Goal: Information Seeking & Learning: Learn about a topic

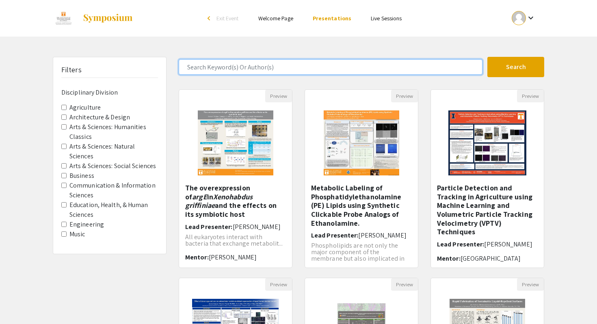
click at [277, 66] on input "Search Keyword(s) Or Author(s)" at bounding box center [331, 66] width 304 height 15
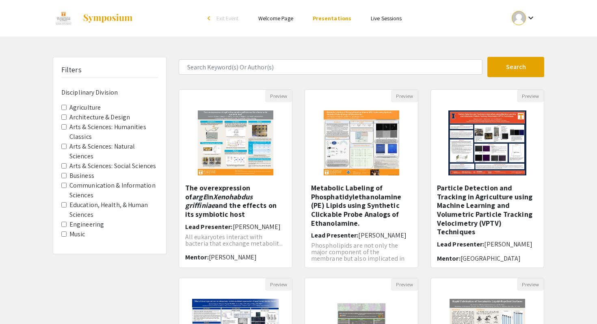
click at [80, 269] on div "Filters Disciplinary Division Agriculture Architecture & Design Arts & Sciences…" at bounding box center [110, 271] width 126 height 429
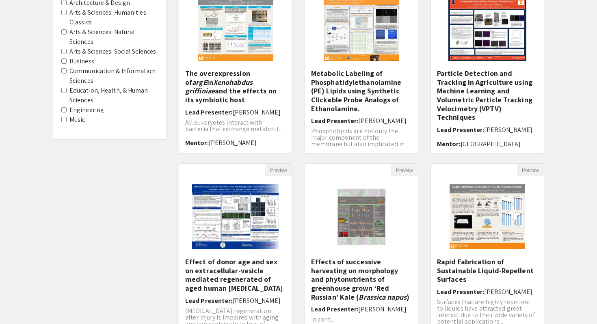
scroll to position [178, 0]
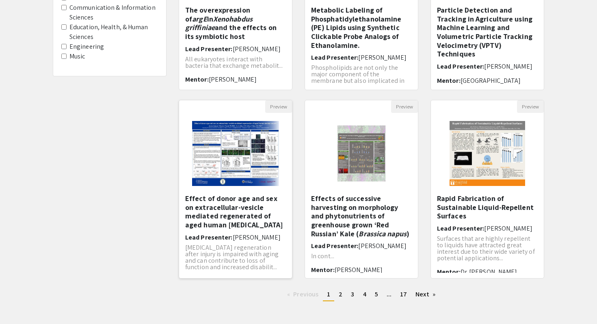
click at [215, 179] on img "Open Presentation <p>Effect of donor age and sex on extracellular-vesicle media…" at bounding box center [235, 153] width 103 height 81
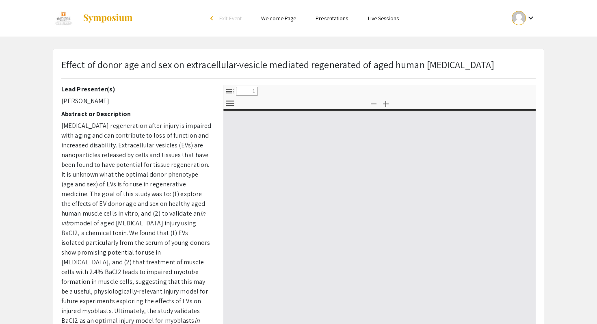
select select "custom"
type input "0"
select select "custom"
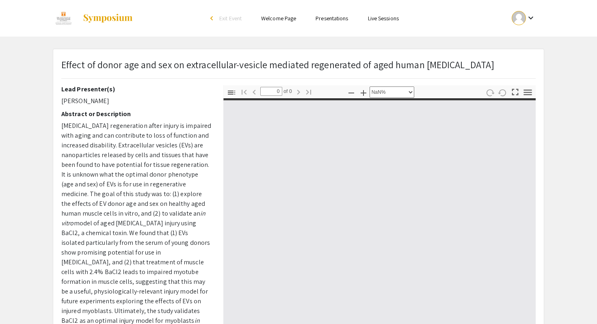
type input "1"
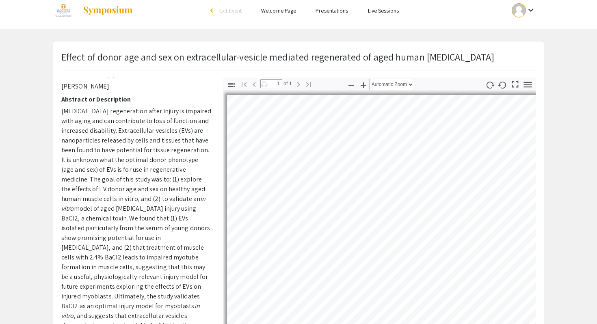
scroll to position [82, 0]
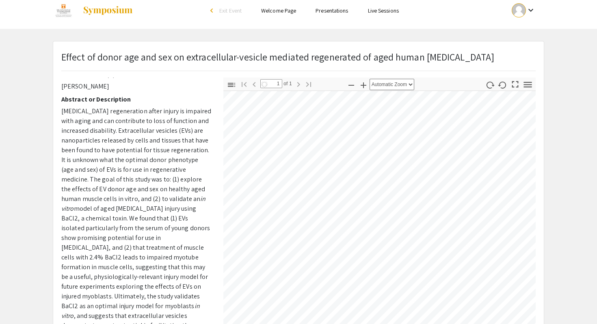
select select "custom"
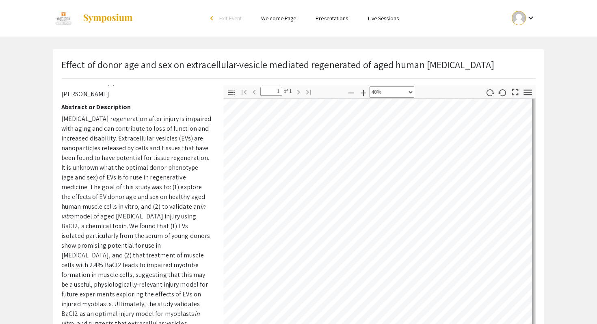
scroll to position [232, 444]
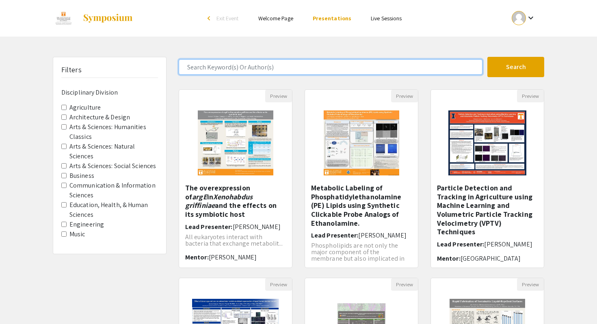
click at [235, 65] on input "Search Keyword(s) Or Author(s)" at bounding box center [331, 66] width 304 height 15
type input "[PERSON_NAME]"
click at [488, 57] on button "Search" at bounding box center [516, 67] width 57 height 20
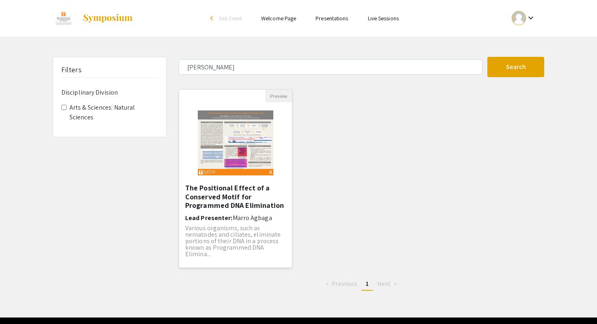
click at [271, 138] on img "Open Presentation <p>The Positional Effect of a Conserved Motif for Programmed …" at bounding box center [236, 142] width 92 height 81
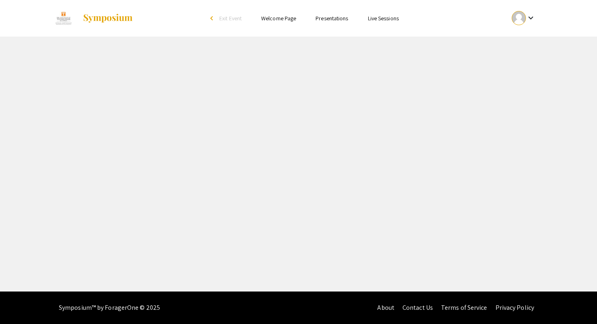
select select "custom"
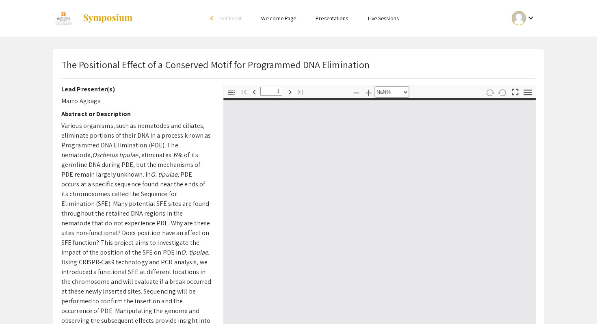
type input "0"
select select "custom"
type input "1"
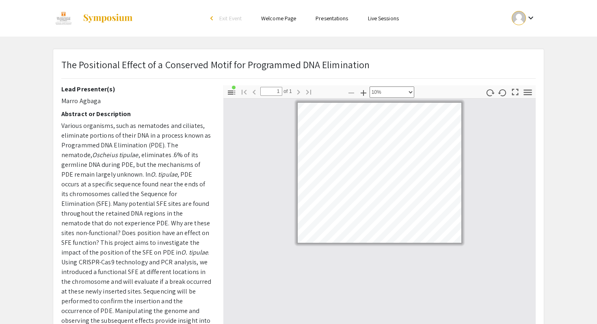
select select "custom"
